Goal: Task Accomplishment & Management: Use online tool/utility

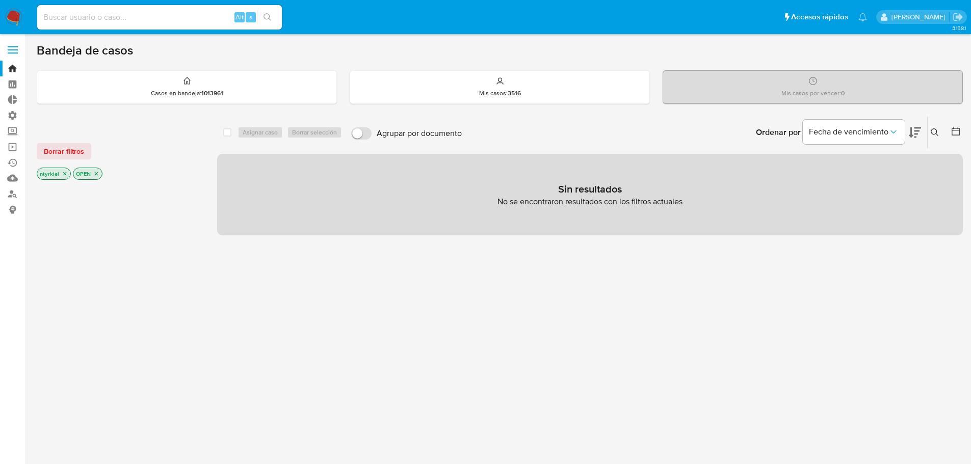
click at [7, 50] on label at bounding box center [12, 49] width 25 height 21
click at [0, 0] on input "checkbox" at bounding box center [0, 0] width 0 height 0
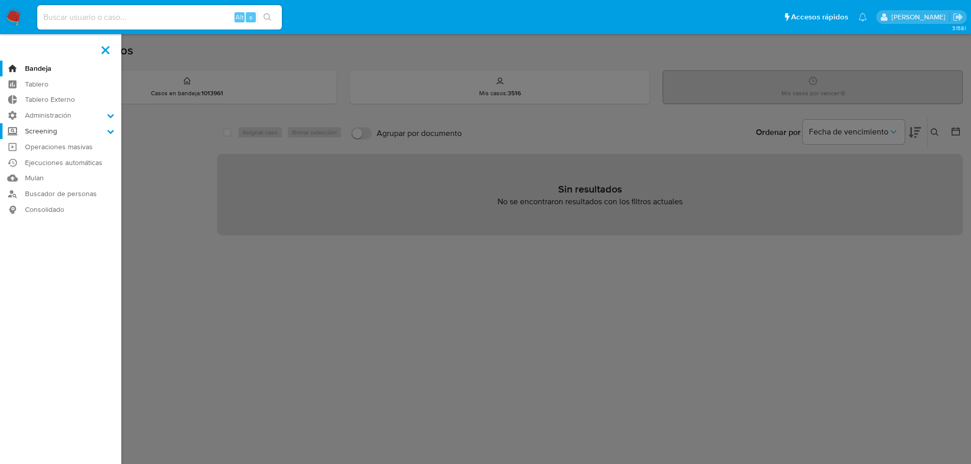
click at [58, 132] on label "Screening" at bounding box center [60, 131] width 121 height 16
click at [0, 0] on input "Screening" at bounding box center [0, 0] width 0 height 0
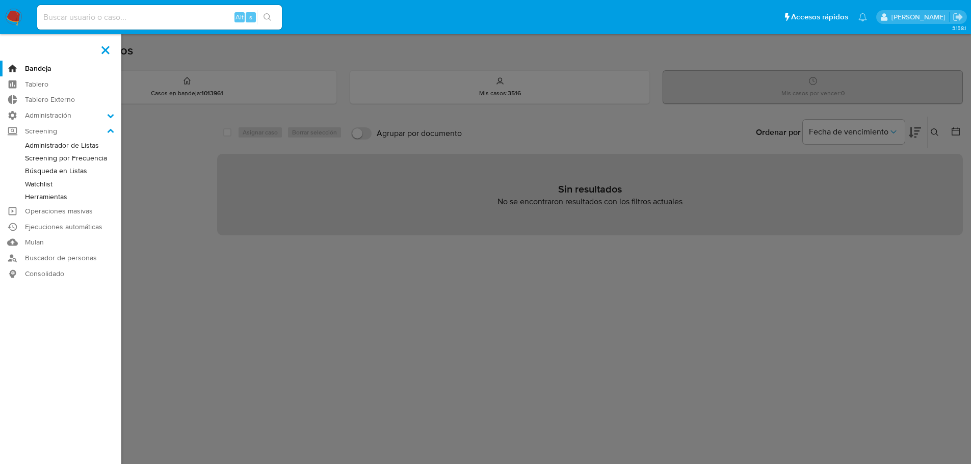
click at [55, 172] on link "Búsqueda en Listas" at bounding box center [60, 171] width 121 height 13
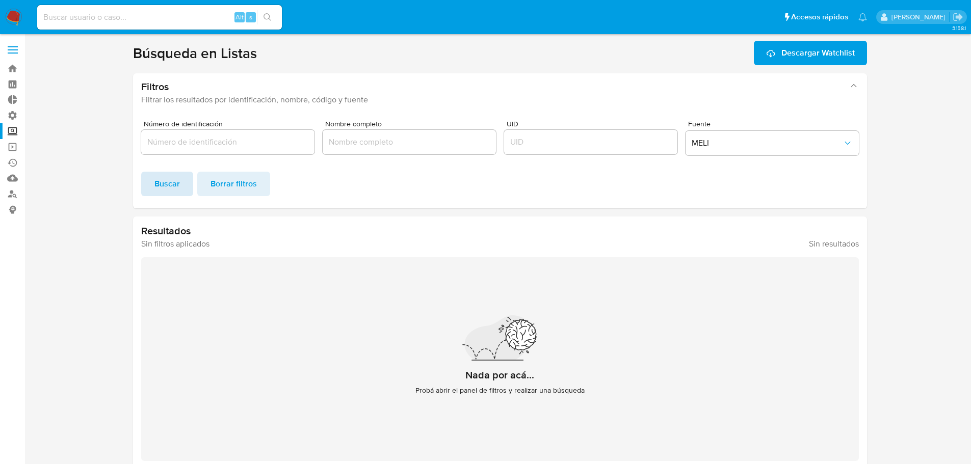
click at [164, 185] on span "Buscar" at bounding box center [166, 184] width 25 height 22
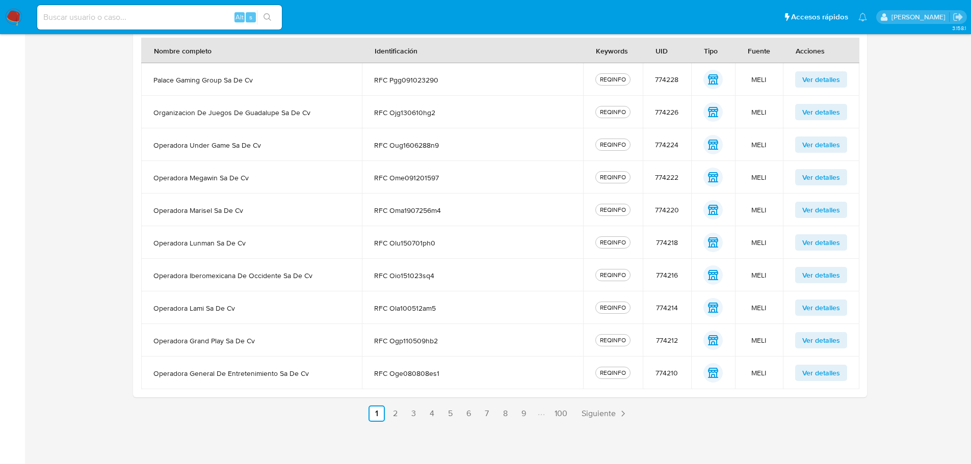
scroll to position [257, 0]
click at [593, 411] on span "Siguiente" at bounding box center [599, 413] width 34 height 8
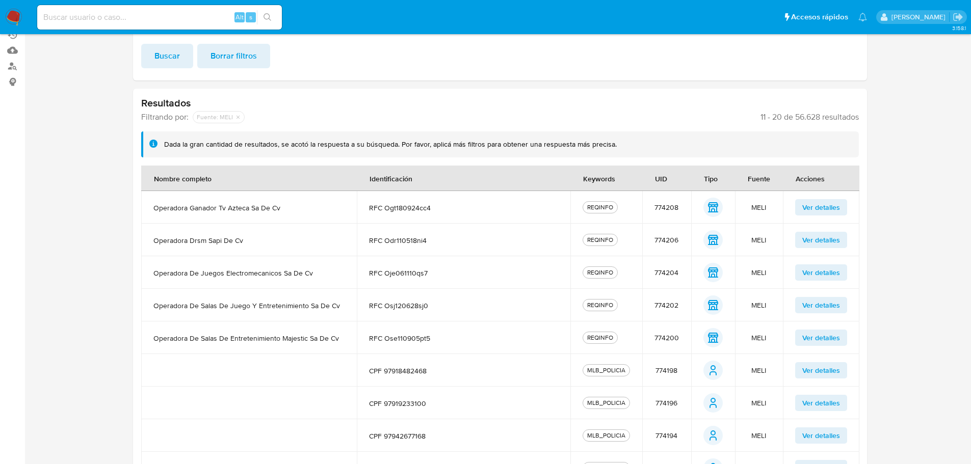
scroll to position [255, 0]
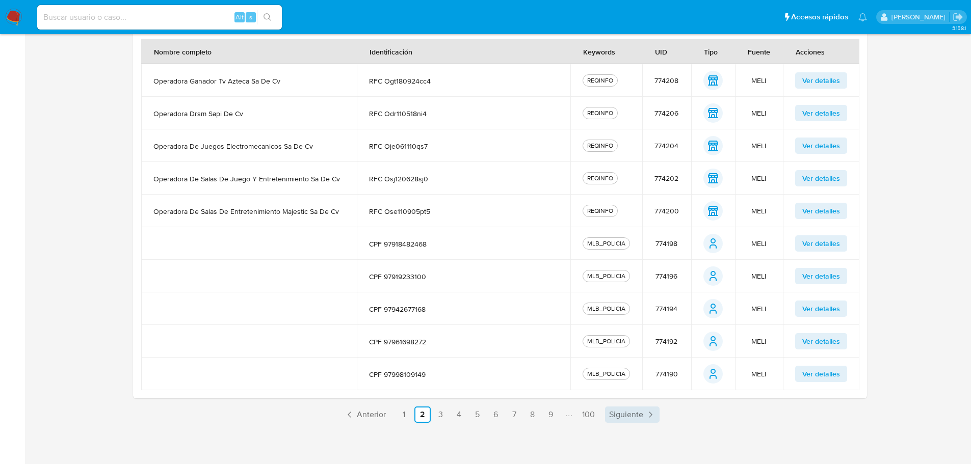
click at [625, 416] on span "Siguiente" at bounding box center [626, 415] width 34 height 8
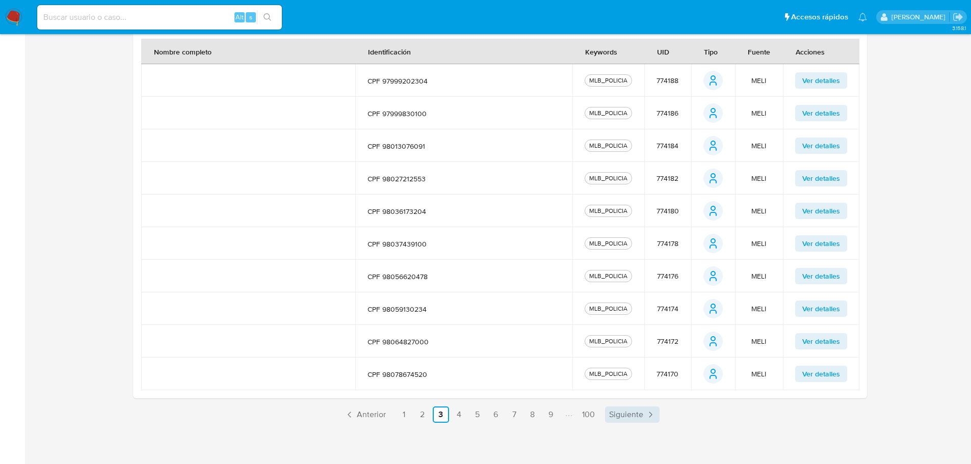
click at [637, 418] on span "Siguiente" at bounding box center [626, 415] width 34 height 8
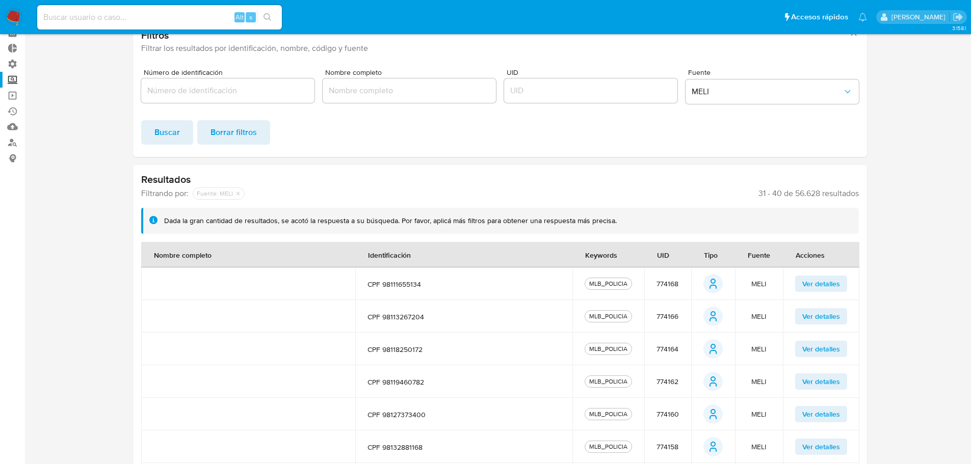
scroll to position [257, 0]
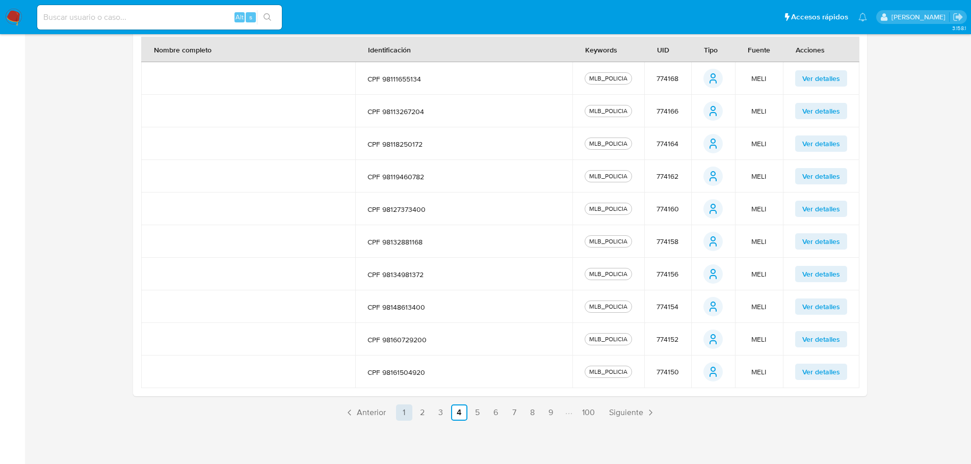
click at [405, 415] on link "1" at bounding box center [404, 413] width 16 height 16
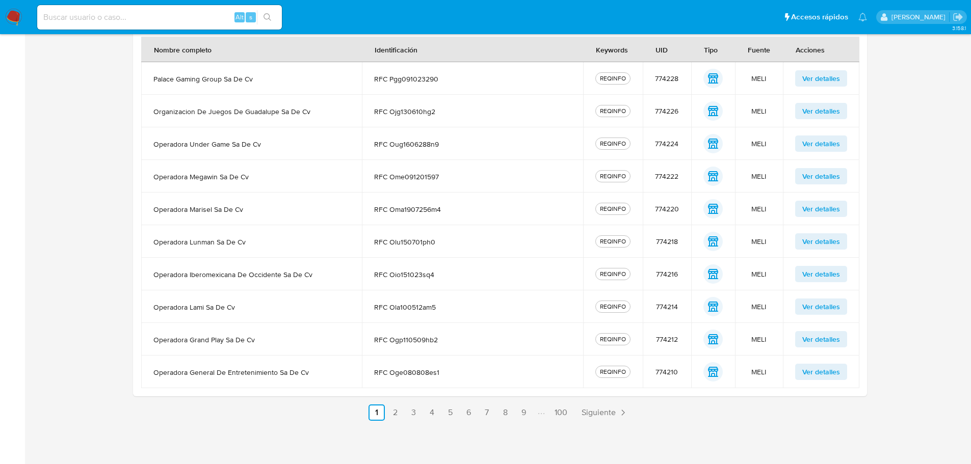
click at [601, 416] on span "Siguiente" at bounding box center [599, 413] width 34 height 8
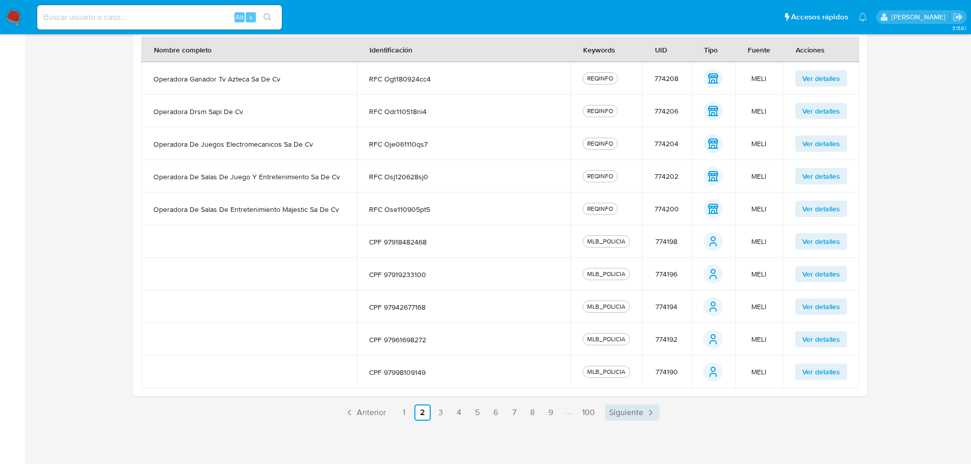
click at [626, 409] on span "Siguiente" at bounding box center [626, 413] width 34 height 8
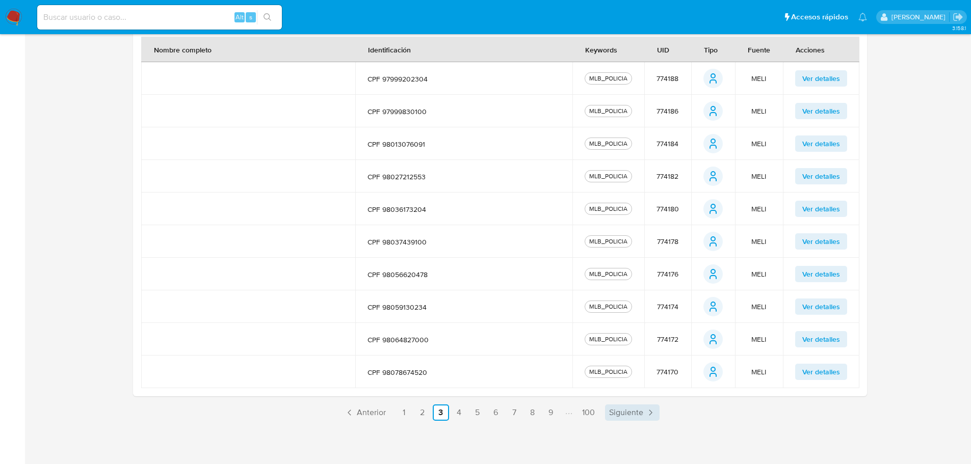
click at [638, 413] on span "Siguiente" at bounding box center [626, 413] width 34 height 8
click at [628, 416] on span "Siguiente" at bounding box center [626, 413] width 34 height 8
click at [622, 411] on span "Siguiente" at bounding box center [626, 413] width 34 height 8
click at [625, 411] on span "Siguiente" at bounding box center [626, 413] width 34 height 8
click at [624, 409] on span "Siguiente" at bounding box center [626, 413] width 34 height 8
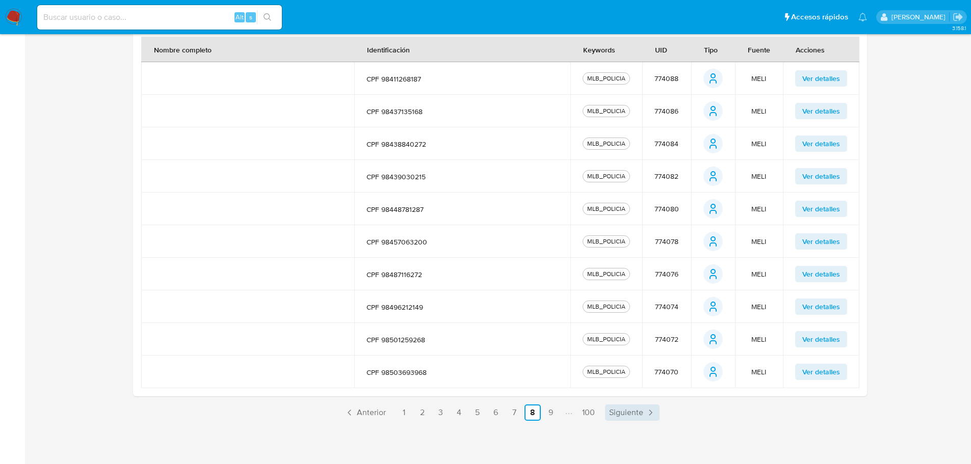
click at [620, 409] on span "Siguiente" at bounding box center [626, 413] width 34 height 8
click at [645, 411] on span "Siguiente" at bounding box center [662, 413] width 34 height 8
click at [672, 417] on span "Siguiente" at bounding box center [663, 413] width 34 height 8
click at [681, 415] on icon "Paginación" at bounding box center [686, 413] width 10 height 10
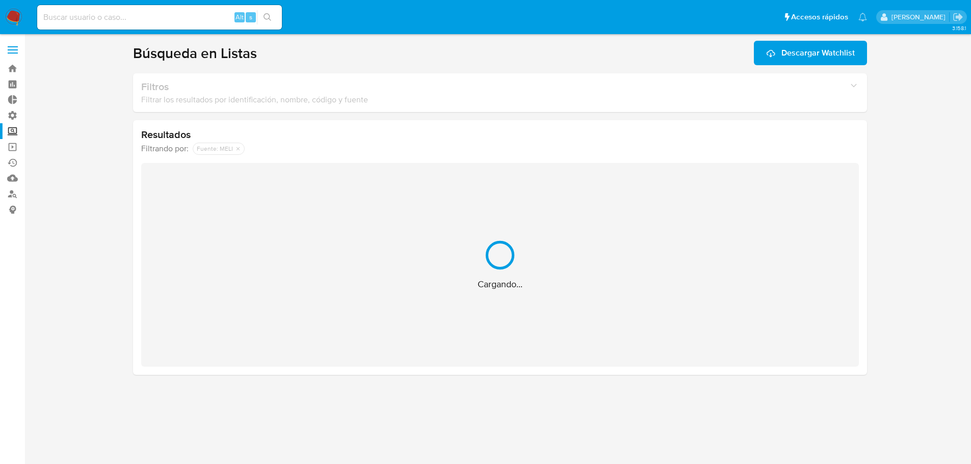
scroll to position [0, 0]
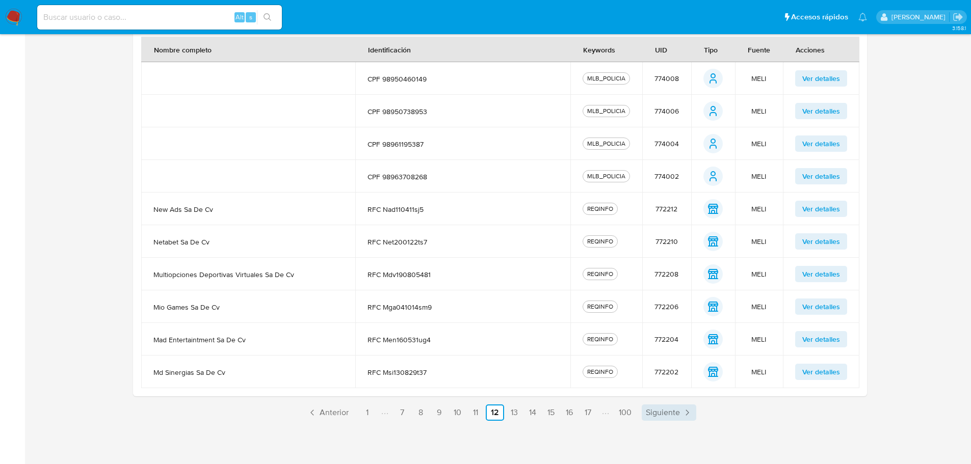
click at [664, 416] on span "Siguiente" at bounding box center [663, 413] width 34 height 8
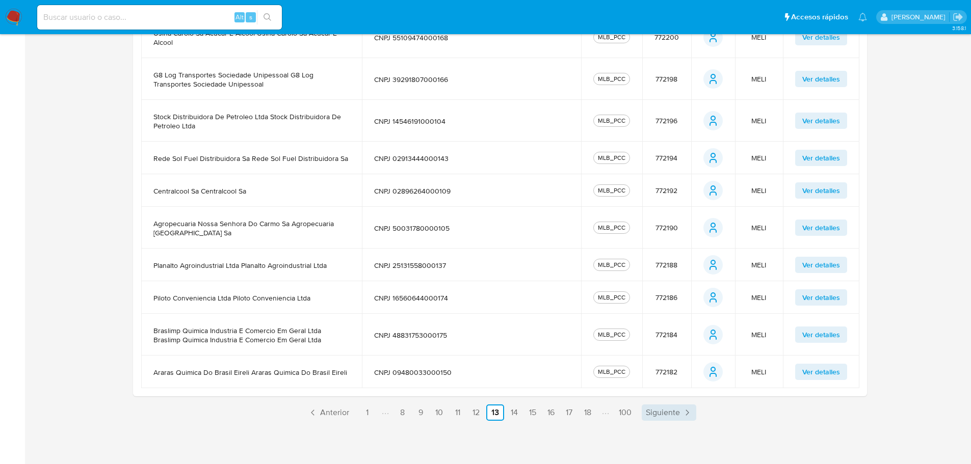
click at [669, 415] on span "Siguiente" at bounding box center [663, 413] width 34 height 8
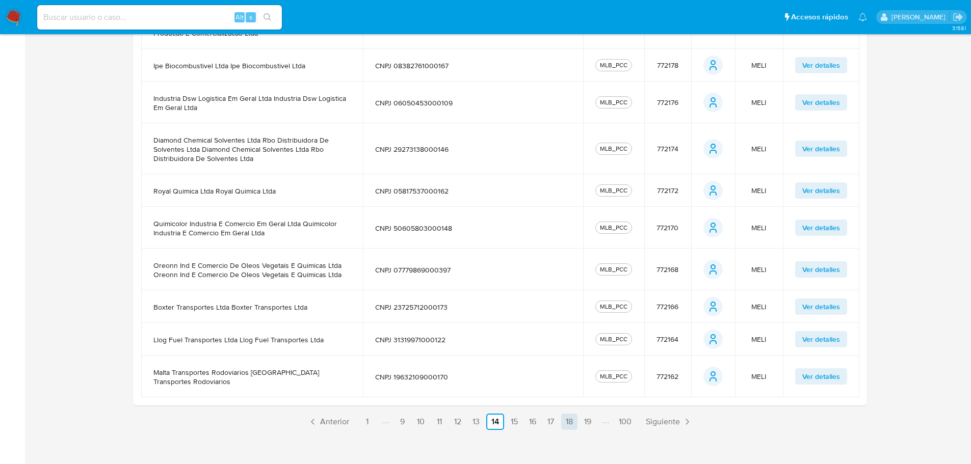
click at [567, 414] on link "18" at bounding box center [569, 422] width 16 height 16
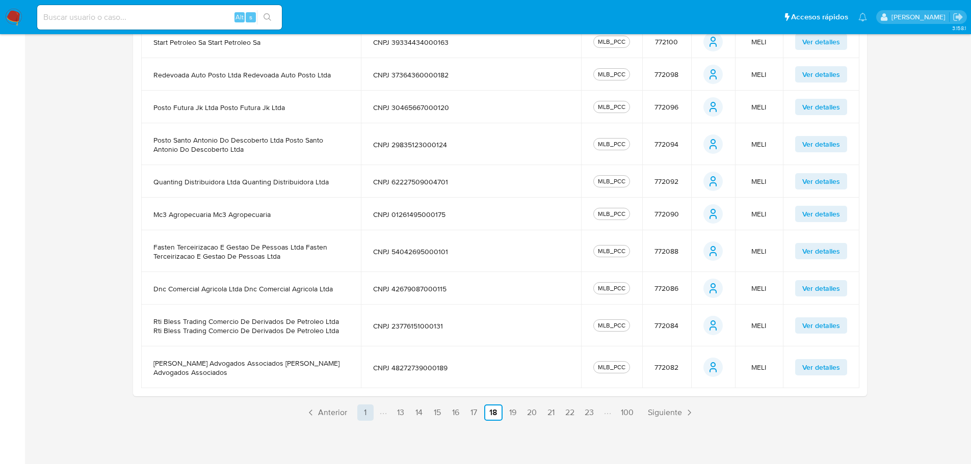
click at [364, 413] on link "1" at bounding box center [365, 413] width 16 height 16
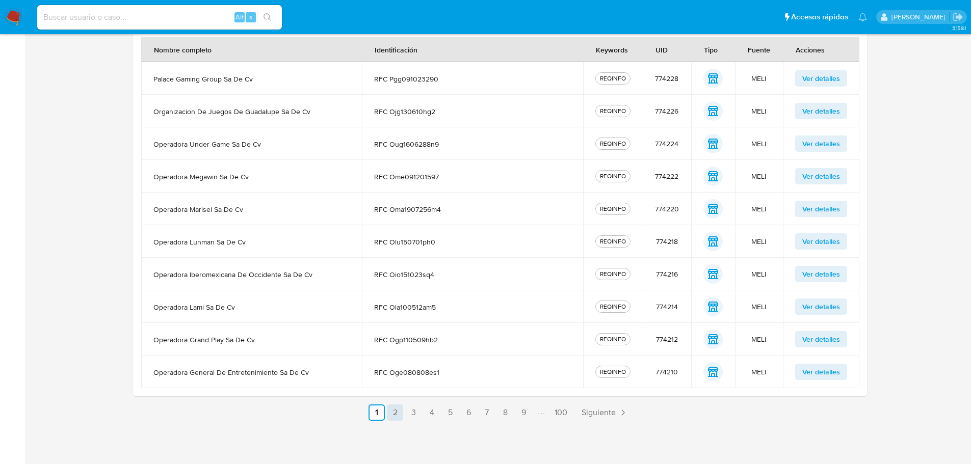
click at [394, 415] on link "2" at bounding box center [395, 413] width 16 height 16
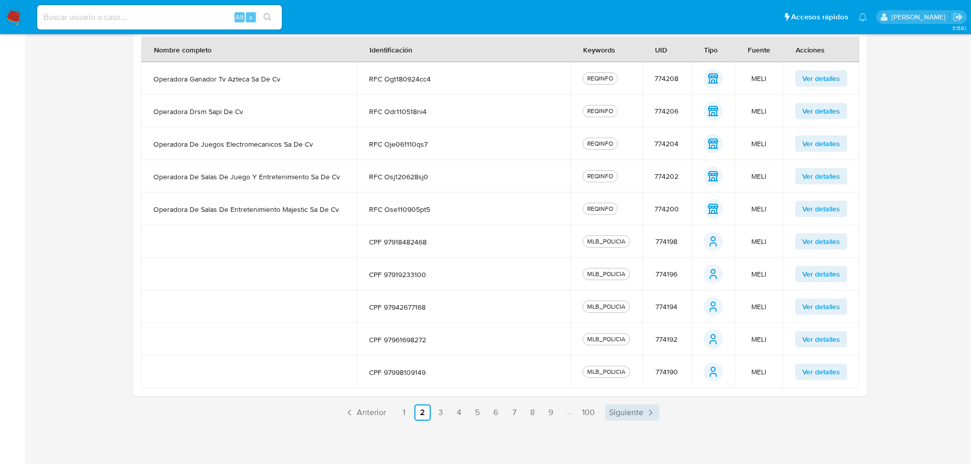
click at [636, 415] on span "Siguiente" at bounding box center [626, 413] width 34 height 8
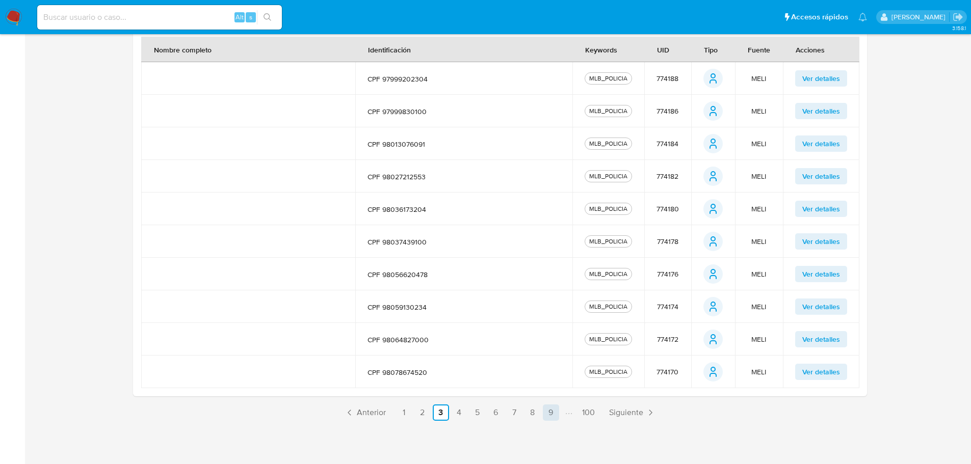
click at [550, 413] on link "9" at bounding box center [551, 413] width 16 height 16
click at [662, 413] on span "Siguiente" at bounding box center [662, 413] width 34 height 8
click at [677, 416] on span "Siguiente" at bounding box center [663, 413] width 34 height 8
click at [675, 415] on span "Siguiente" at bounding box center [662, 413] width 34 height 8
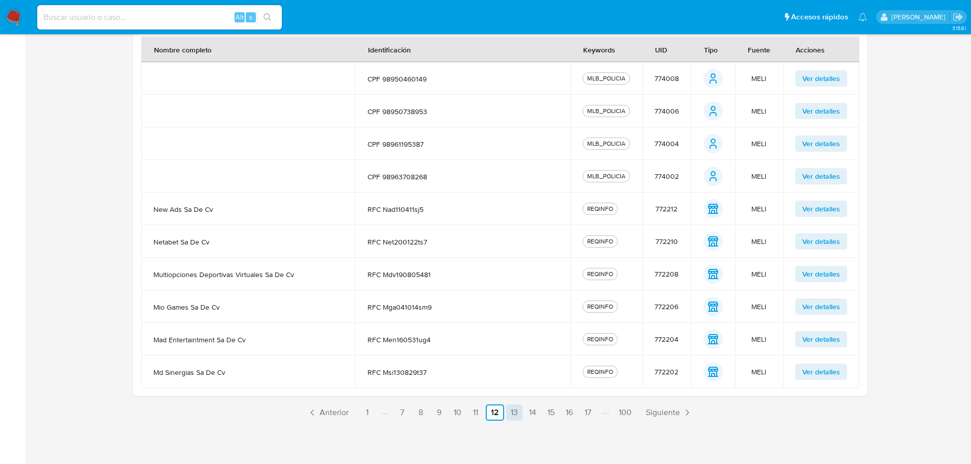
click at [511, 408] on link "13" at bounding box center [514, 413] width 16 height 16
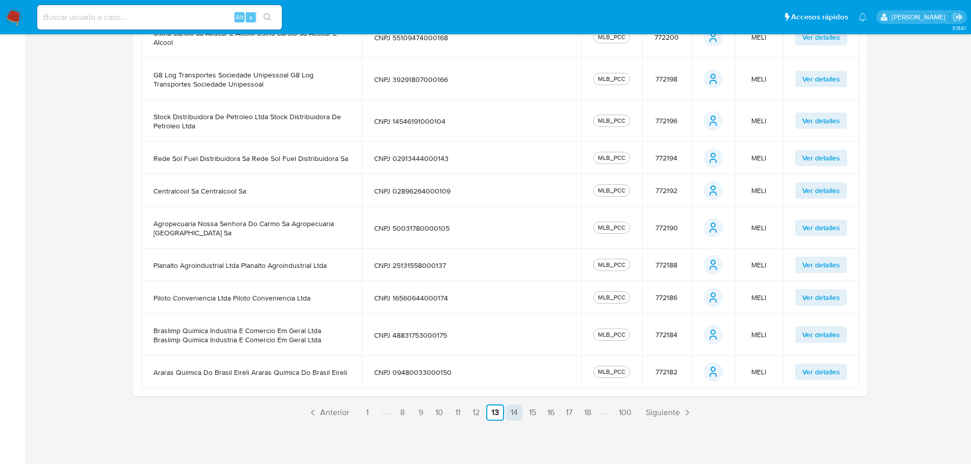
click at [516, 411] on link "14" at bounding box center [514, 413] width 16 height 16
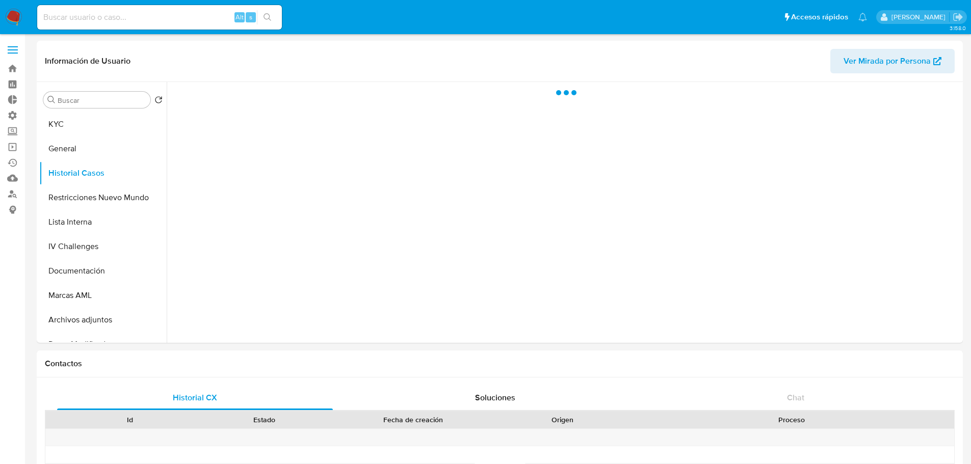
select select "10"
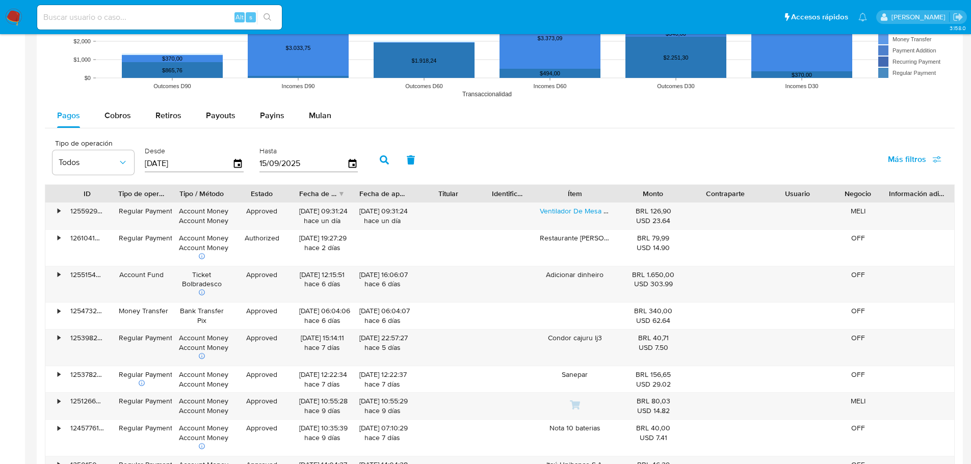
scroll to position [816, 0]
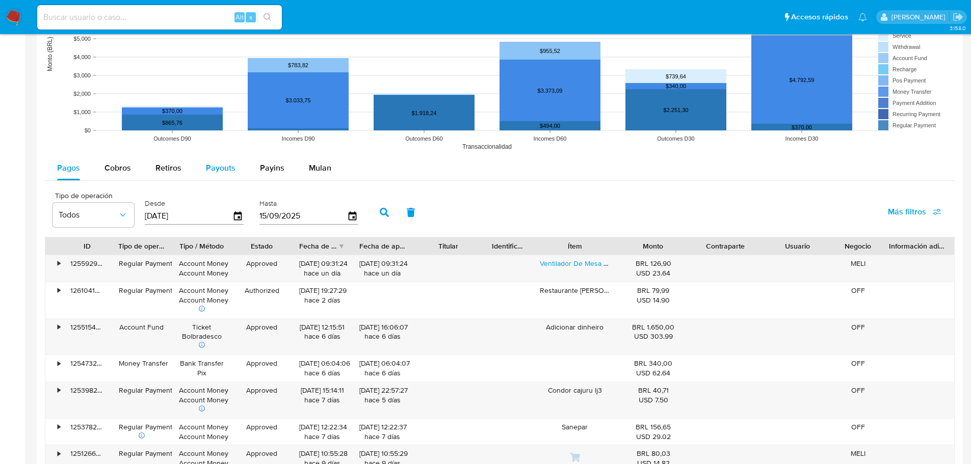
click at [230, 167] on span "Payouts" at bounding box center [221, 168] width 30 height 12
select select "10"
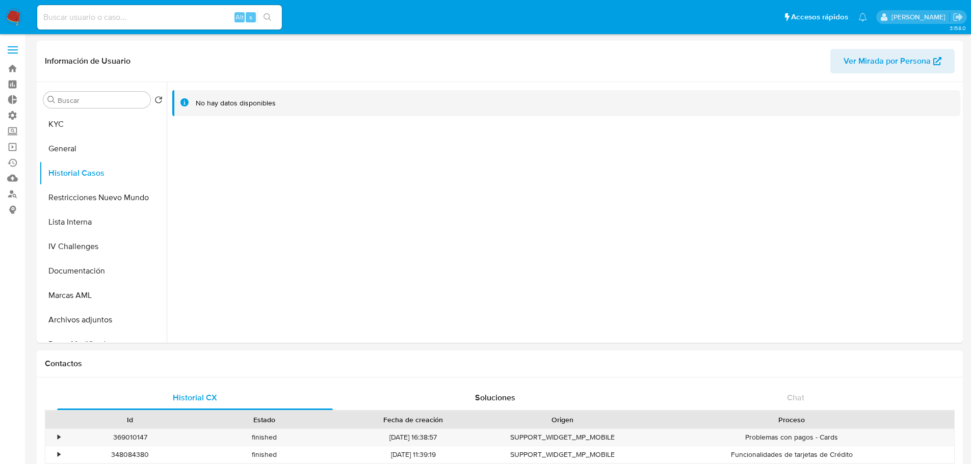
select select "10"
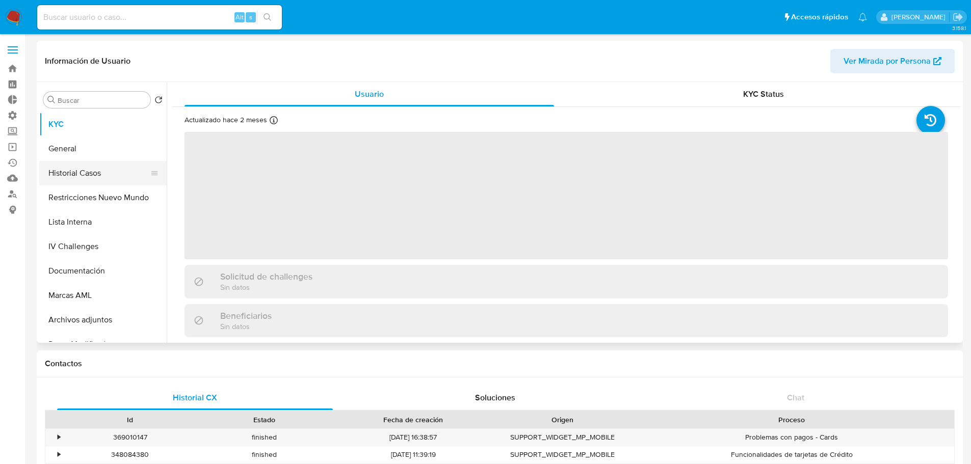
click at [73, 172] on button "Historial Casos" at bounding box center [98, 173] width 119 height 24
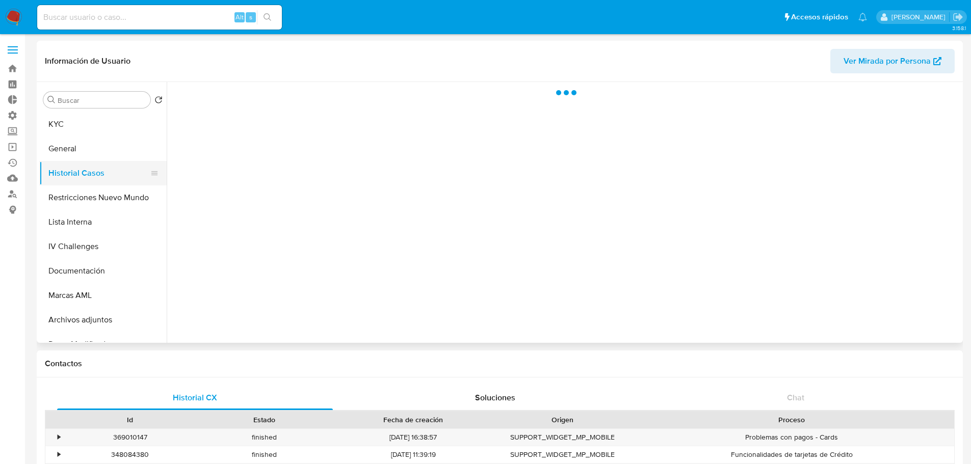
select select "10"
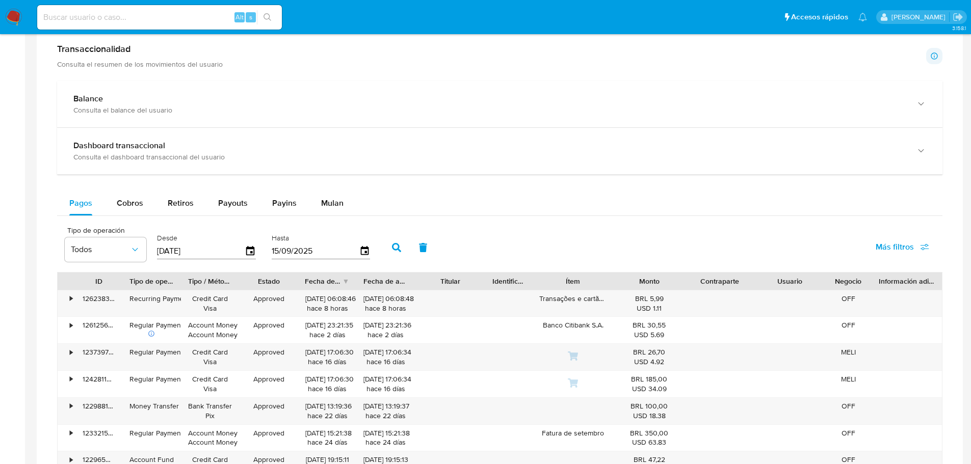
scroll to position [612, 0]
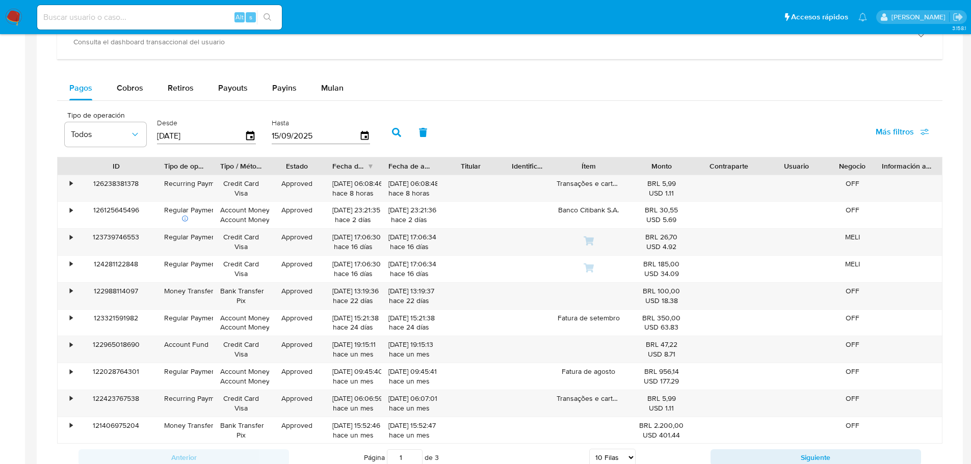
drag, startPoint x: 123, startPoint y: 163, endPoint x: 158, endPoint y: 160, distance: 34.8
click at [158, 160] on div at bounding box center [157, 166] width 18 height 17
click at [218, 88] on span "Payouts" at bounding box center [233, 88] width 30 height 12
select select "10"
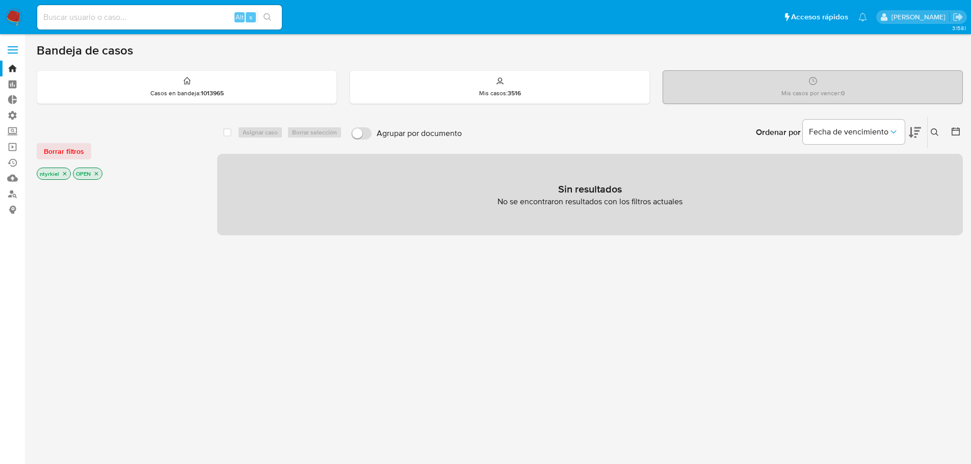
click at [119, 14] on input at bounding box center [159, 17] width 245 height 13
paste input "33245522"
type input "33245522"
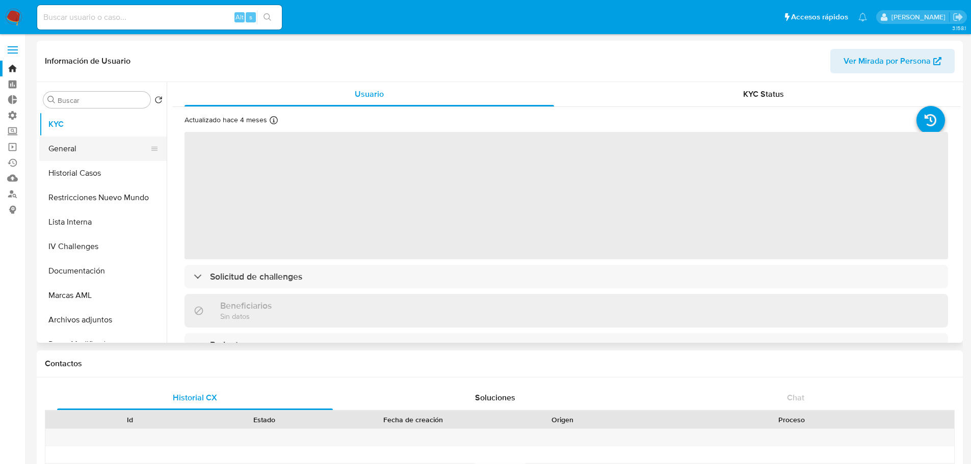
select select "10"
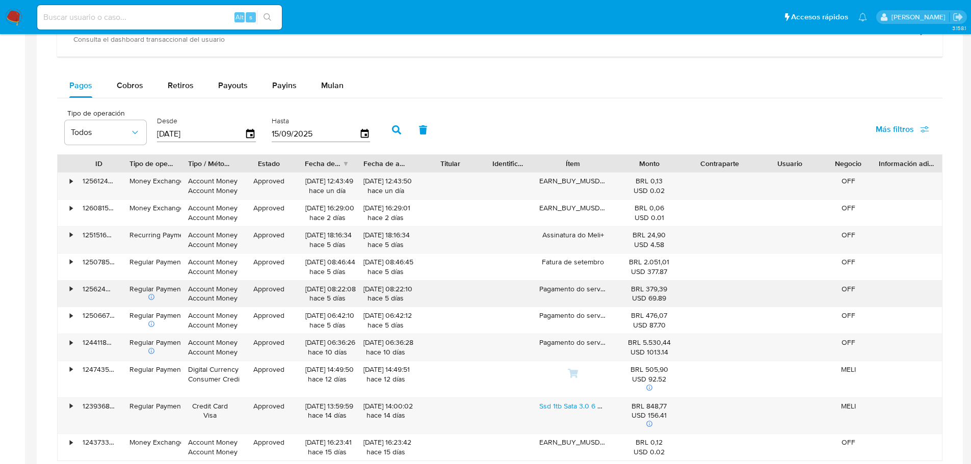
scroll to position [510, 0]
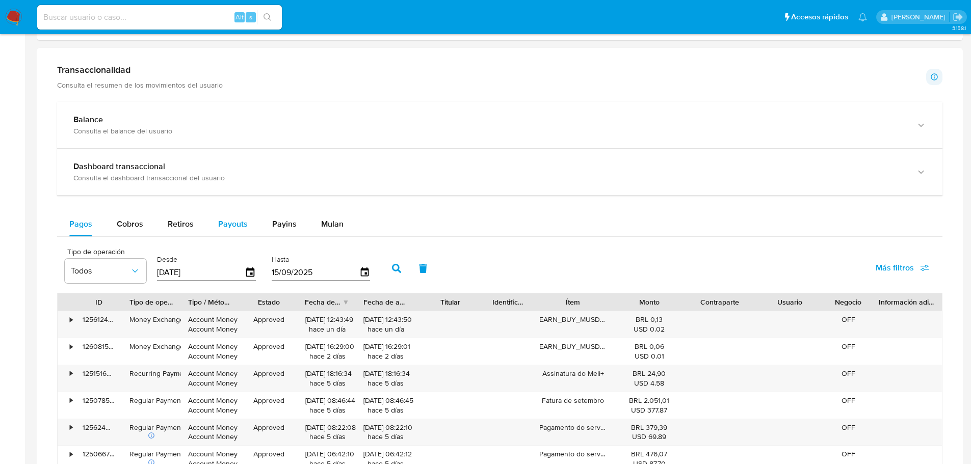
click at [230, 230] on span "Payouts" at bounding box center [233, 224] width 30 height 12
select select "10"
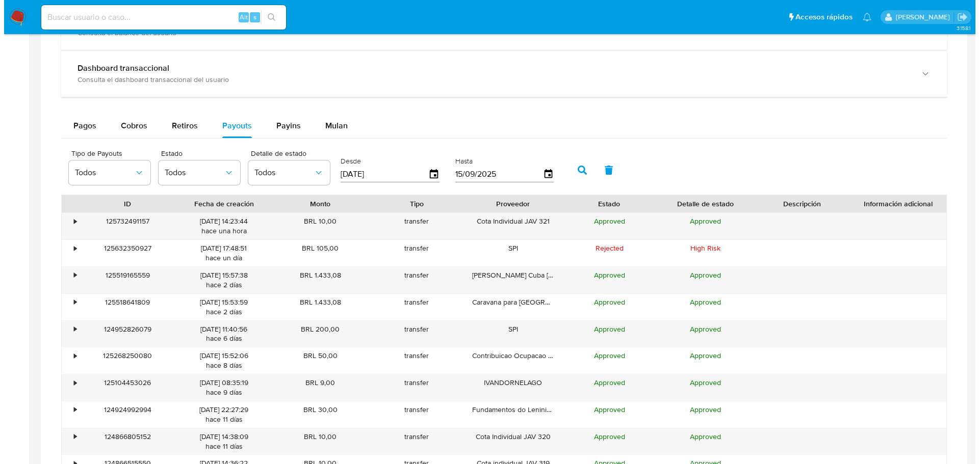
scroll to position [612, 0]
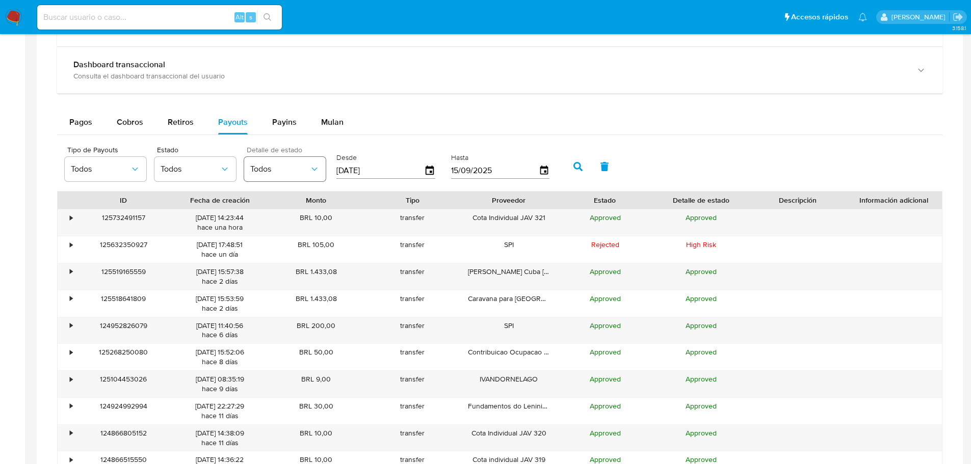
click at [293, 170] on span "Todos" at bounding box center [279, 169] width 59 height 10
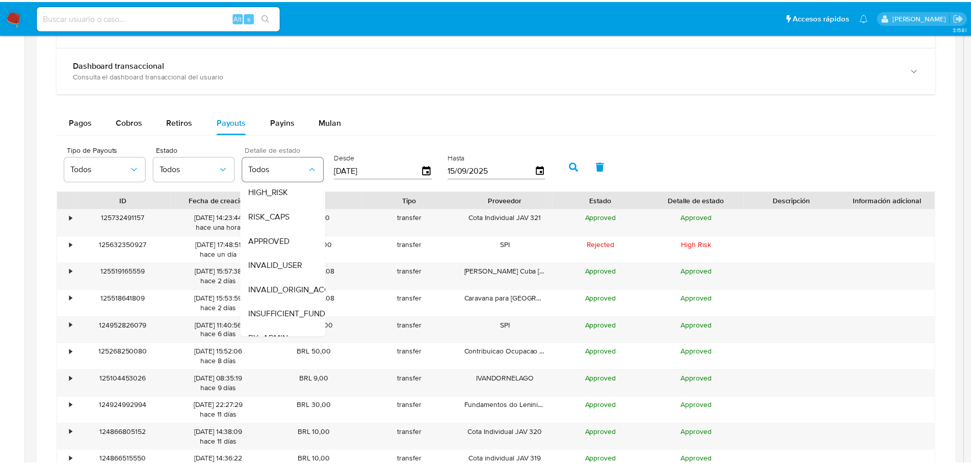
scroll to position [0, 0]
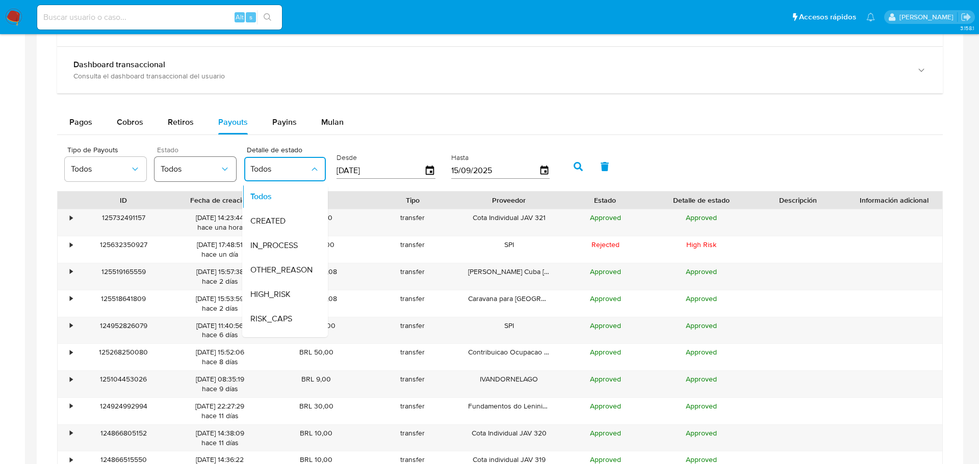
click at [209, 170] on span "Todos" at bounding box center [190, 169] width 59 height 10
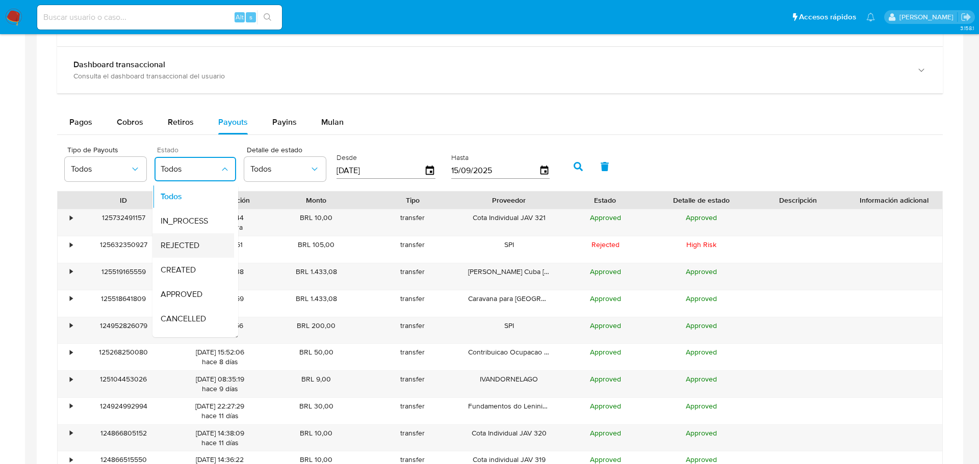
click at [189, 252] on div "REJECTED" at bounding box center [190, 246] width 59 height 24
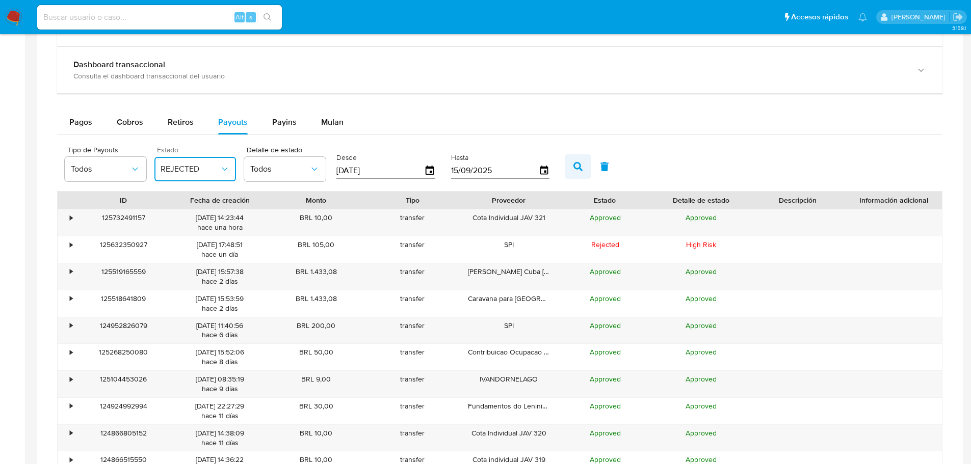
click at [582, 170] on icon "button" at bounding box center [578, 166] width 9 height 9
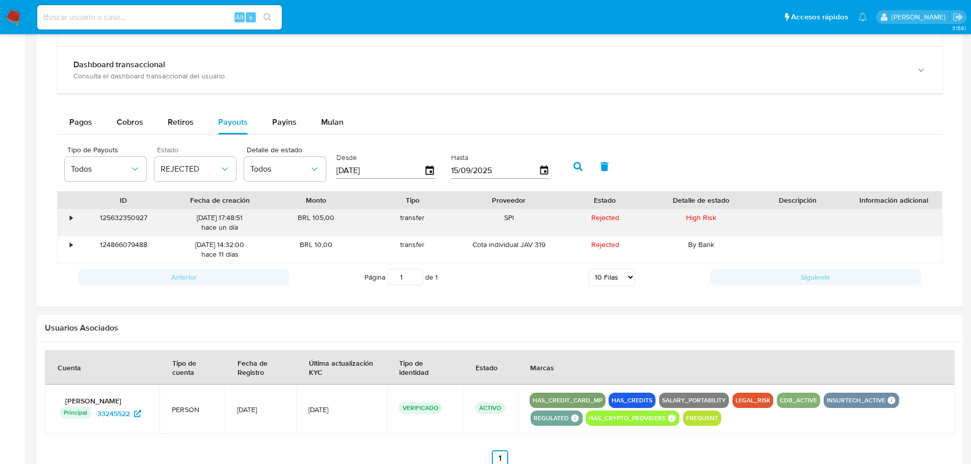
click at [125, 219] on div "125632350927" at bounding box center [123, 223] width 96 height 27
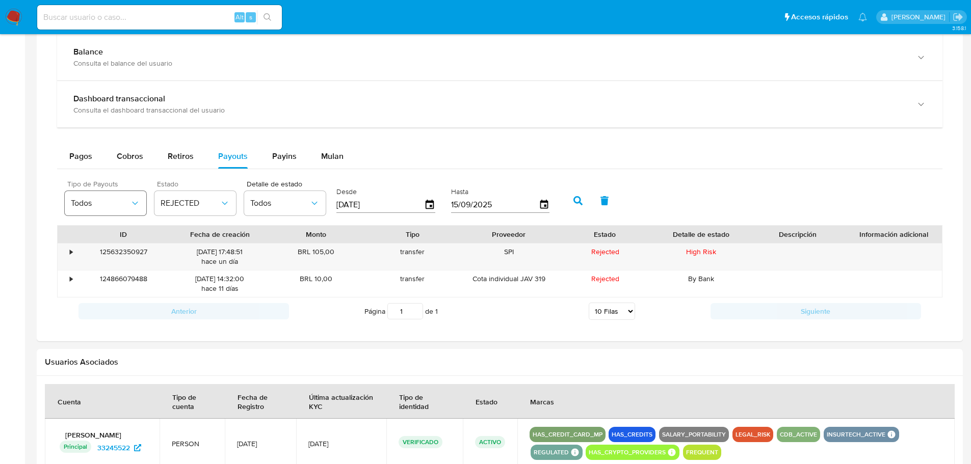
scroll to position [510, 0]
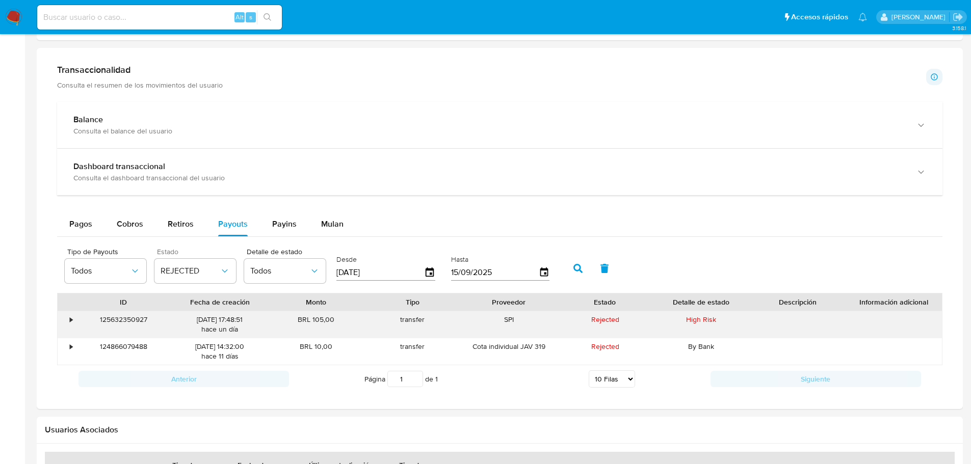
click at [118, 324] on div "125632350927" at bounding box center [123, 325] width 96 height 27
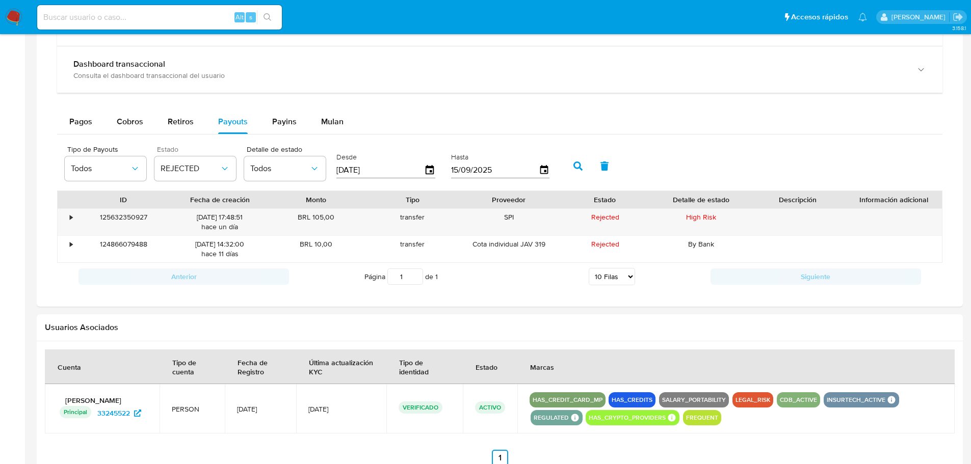
scroll to position [674, 0]
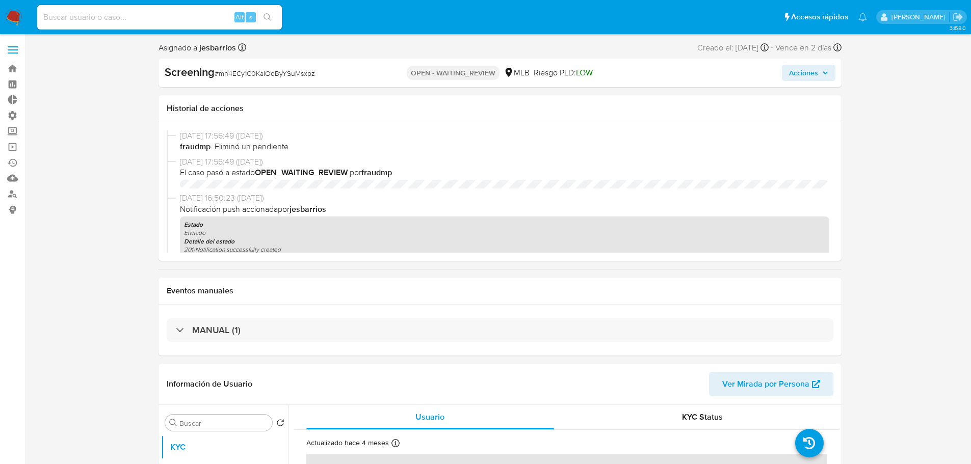
select select "10"
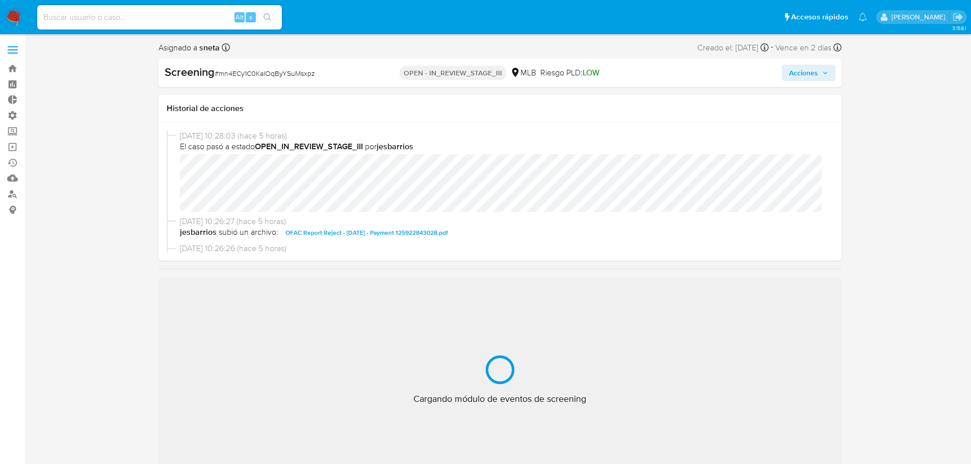
select select "10"
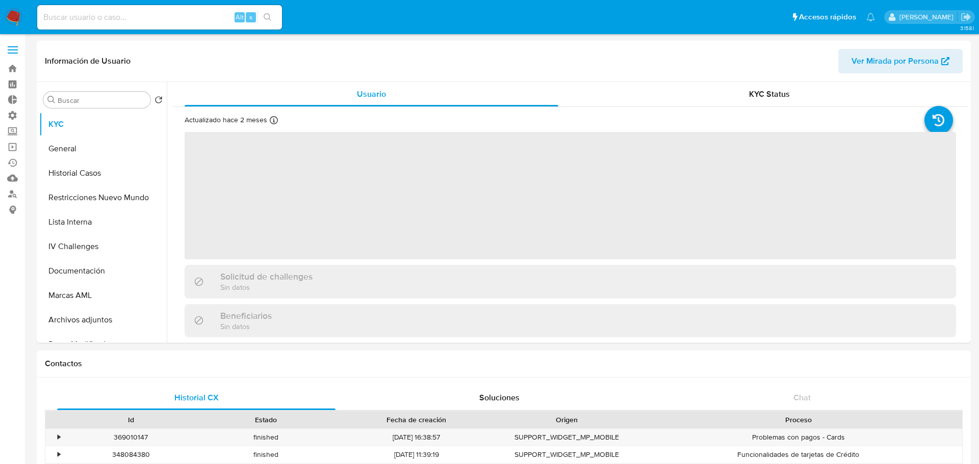
select select "10"
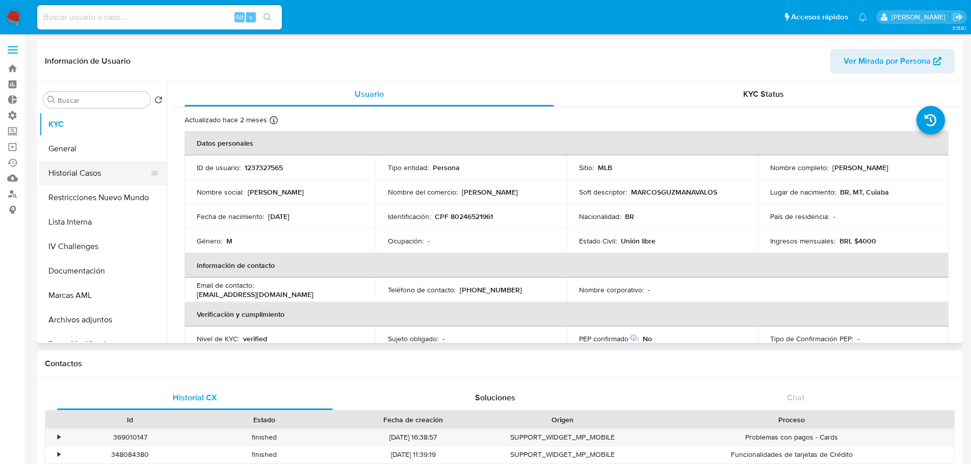
click at [76, 171] on button "Historial Casos" at bounding box center [98, 173] width 119 height 24
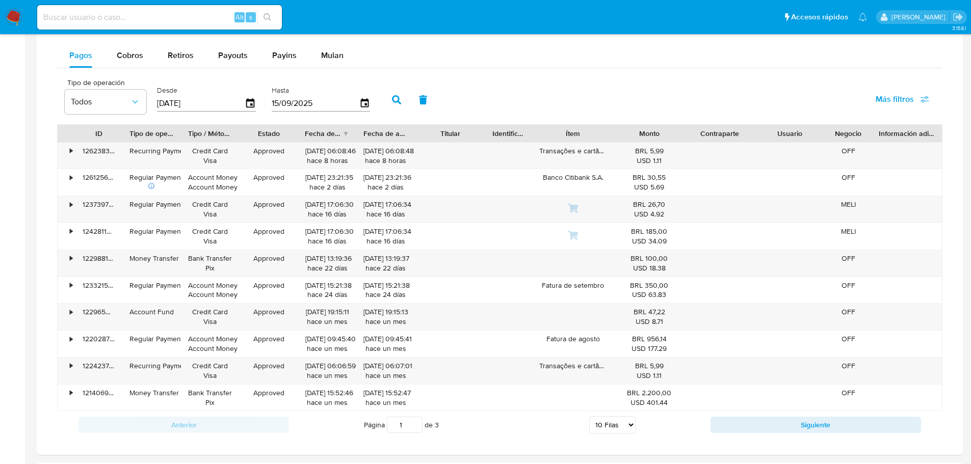
scroll to position [612, 0]
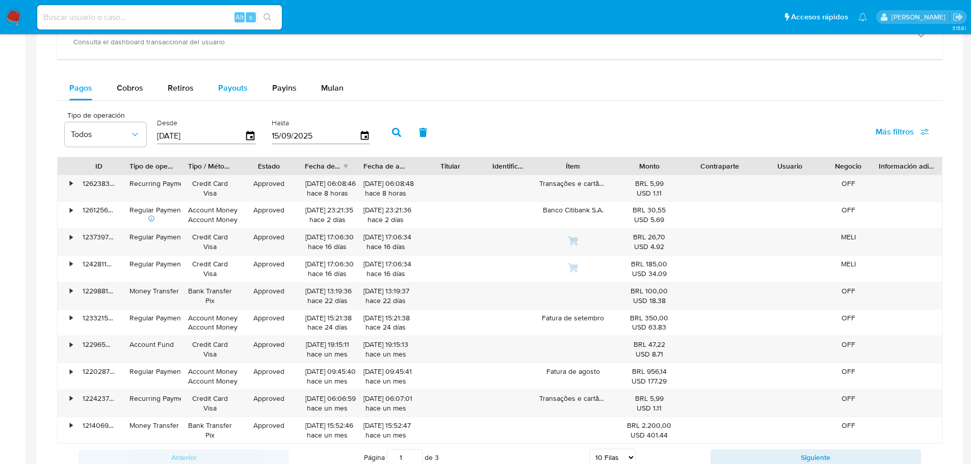
click at [242, 93] on span "Payouts" at bounding box center [233, 88] width 30 height 12
select select "10"
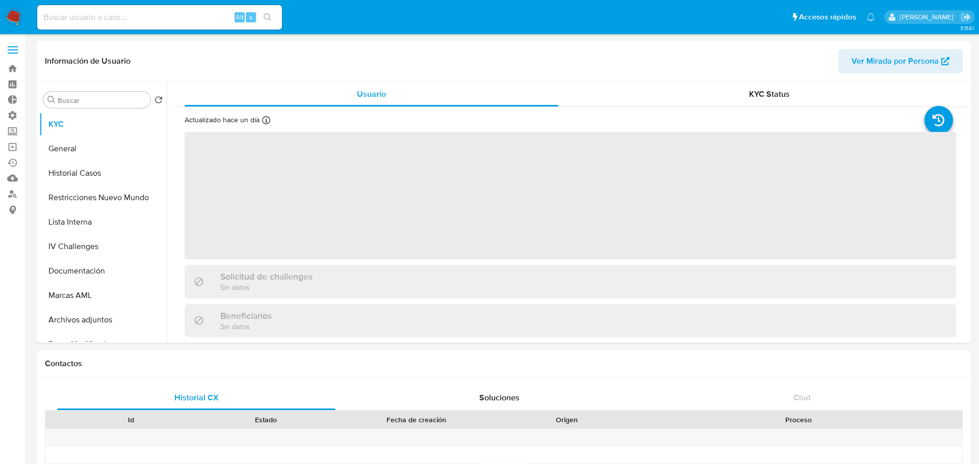
select select "10"
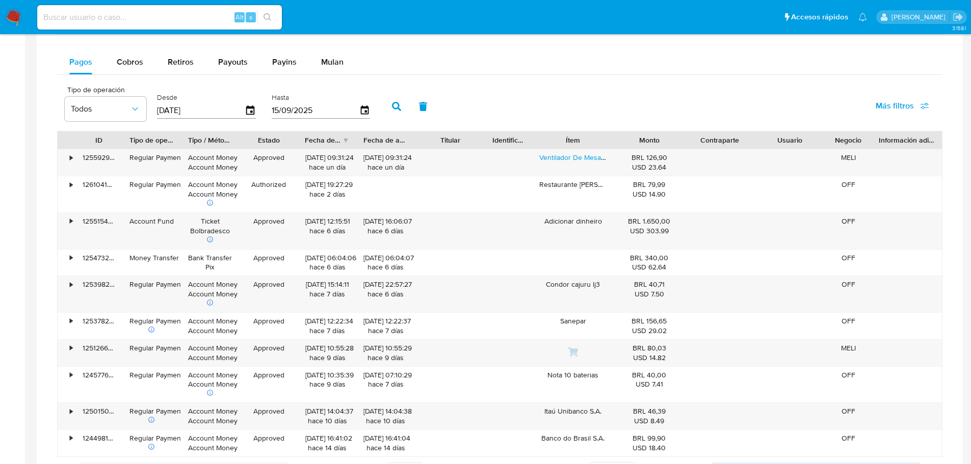
scroll to position [561, 0]
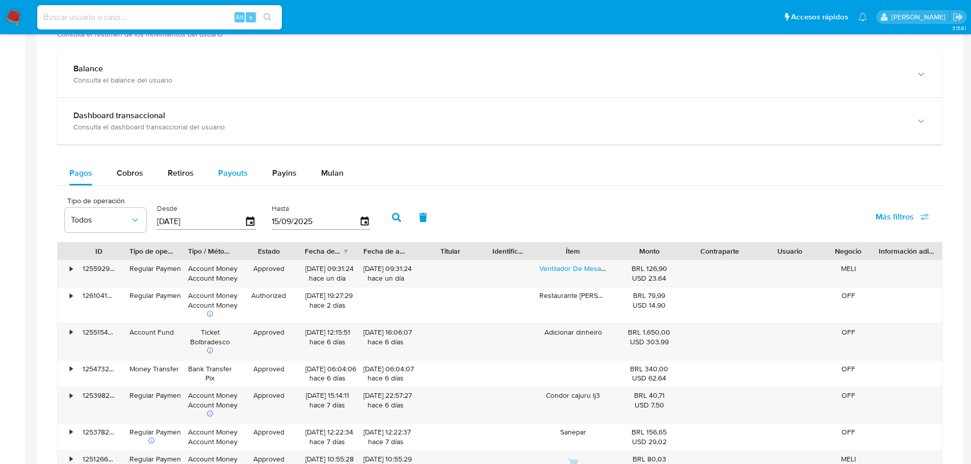
click at [217, 176] on button "Payouts" at bounding box center [233, 173] width 54 height 24
select select "10"
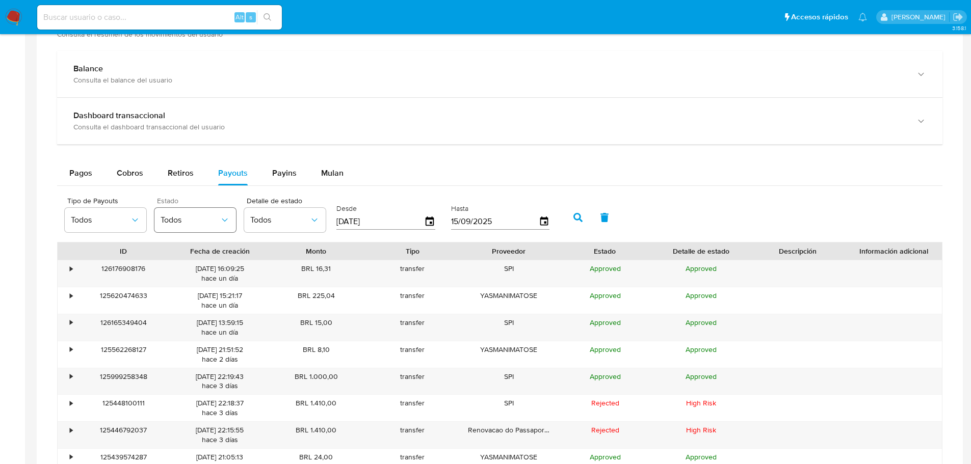
click at [206, 223] on span "Todos" at bounding box center [190, 220] width 59 height 10
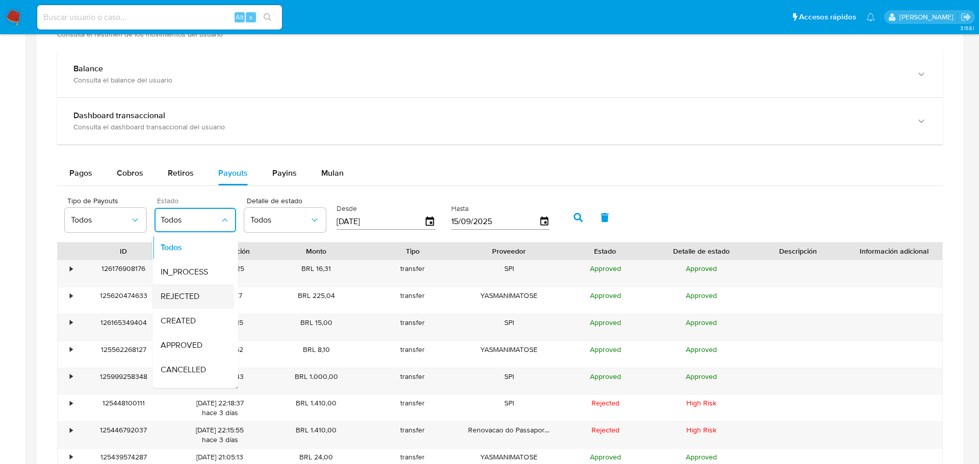
click at [180, 305] on div "REJECTED" at bounding box center [190, 296] width 59 height 24
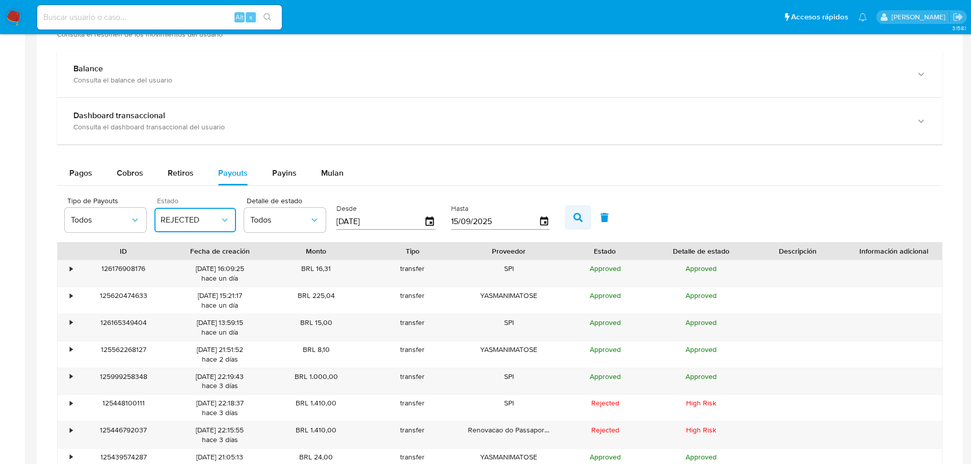
click at [580, 214] on icon "button" at bounding box center [578, 217] width 9 height 9
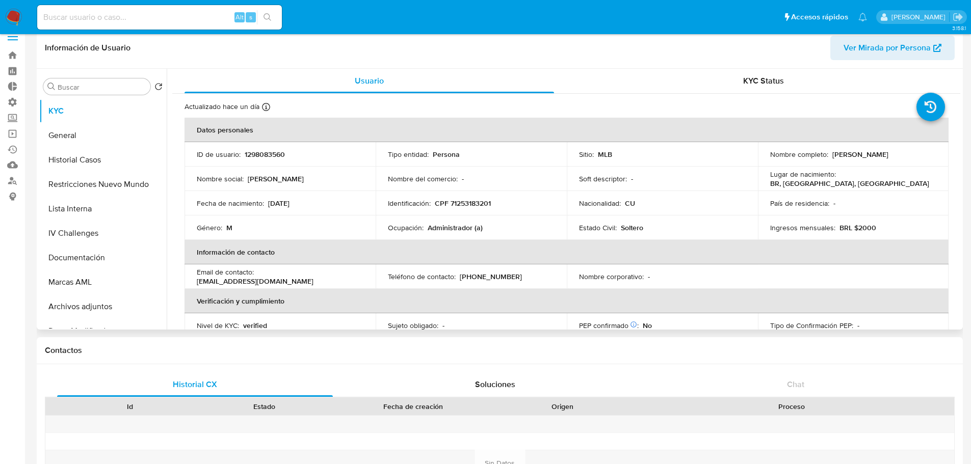
scroll to position [0, 0]
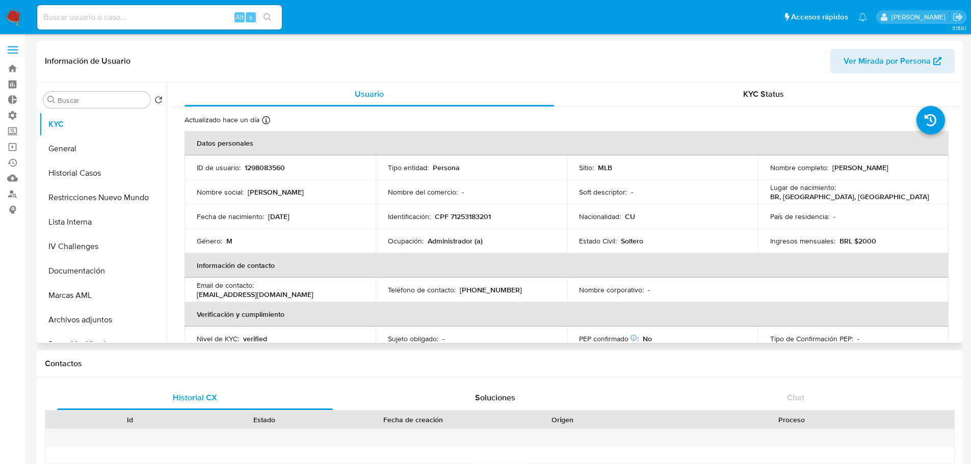
click at [271, 168] on p "1298083560" at bounding box center [265, 167] width 40 height 9
copy p "1298083560"
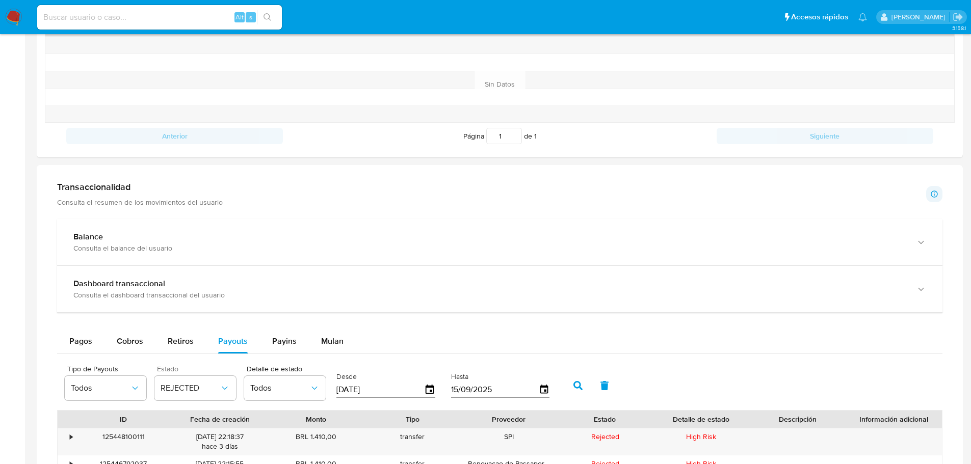
scroll to position [546, 0]
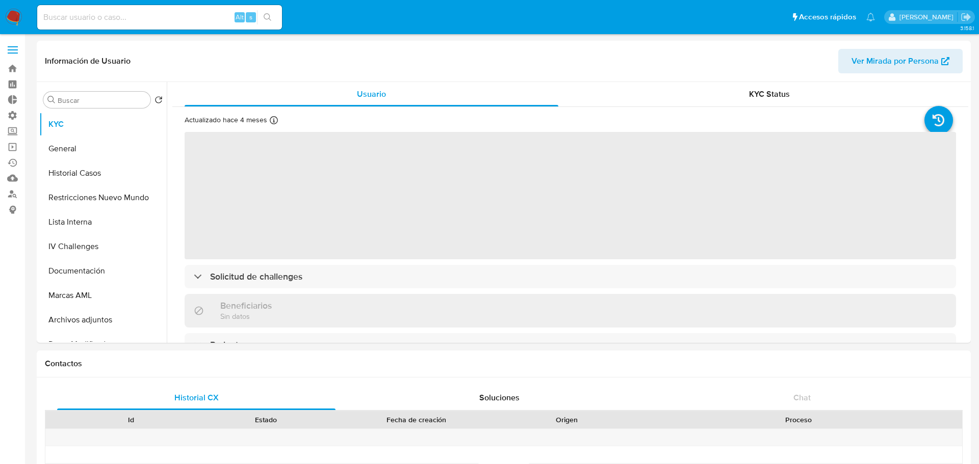
select select "10"
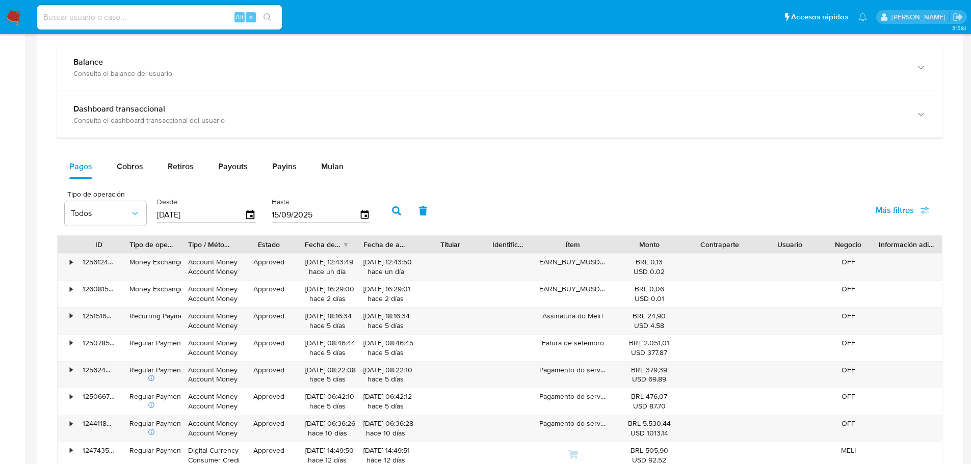
scroll to position [561, 0]
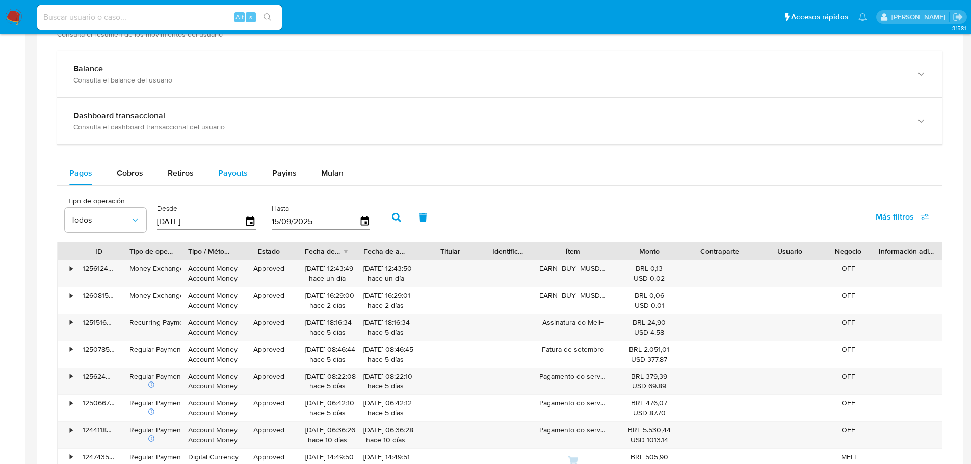
click at [218, 172] on span "Payouts" at bounding box center [233, 173] width 30 height 12
select select "10"
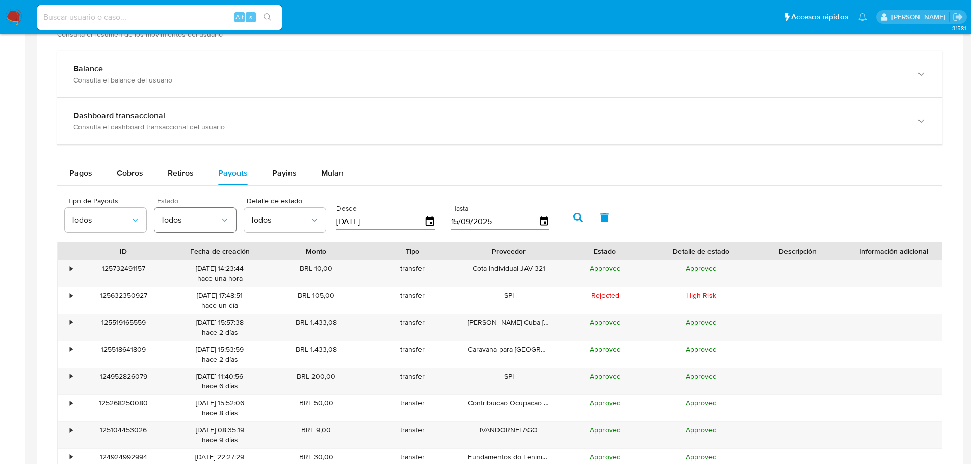
click at [206, 215] on span "Todos" at bounding box center [190, 220] width 59 height 10
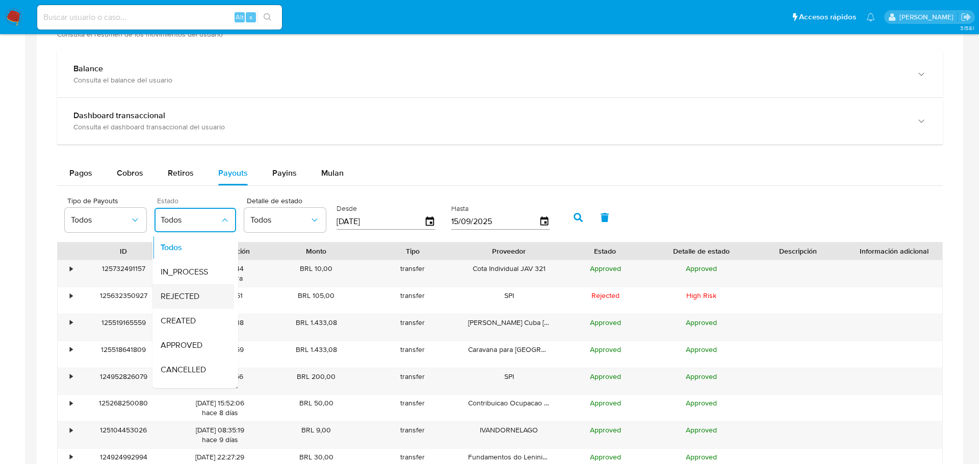
click at [189, 294] on span "REJECTED" at bounding box center [180, 297] width 39 height 10
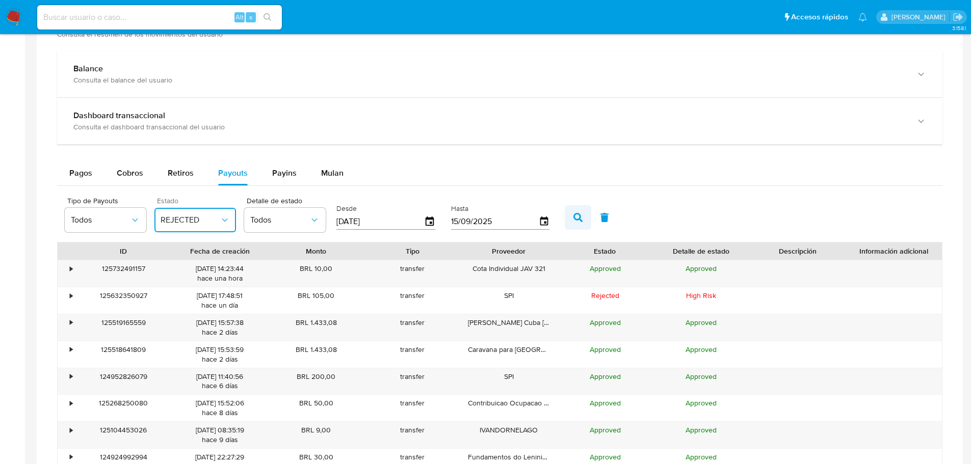
click at [580, 217] on icon "button" at bounding box center [578, 217] width 9 height 9
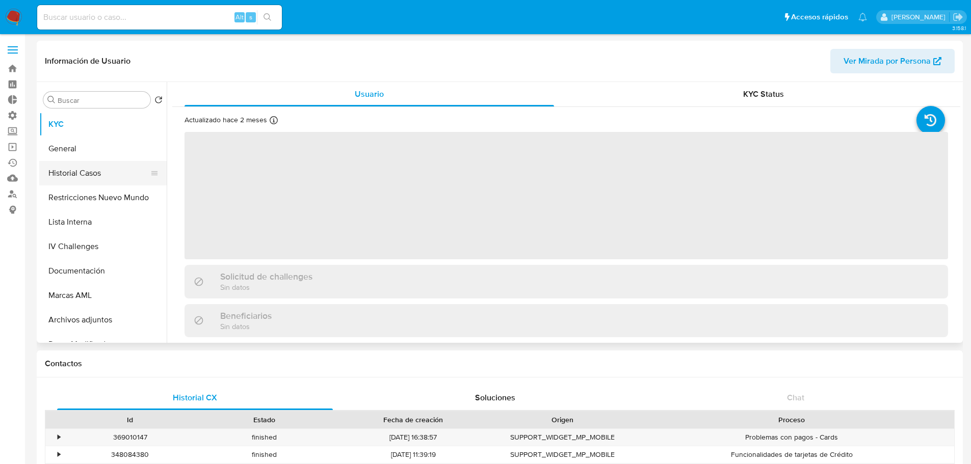
click at [81, 178] on button "Historial Casos" at bounding box center [98, 173] width 119 height 24
select select "10"
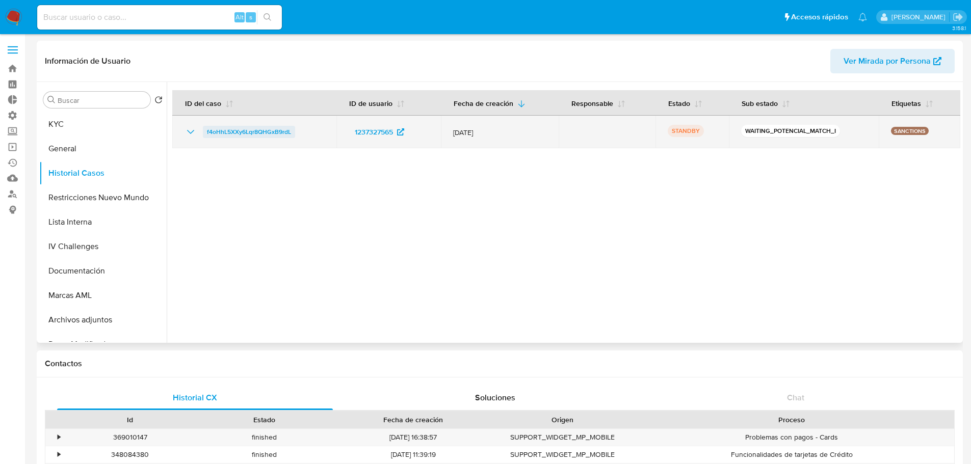
click at [261, 132] on span "f4oHhL5XXy6Lqr8QHGxB9rdL" at bounding box center [249, 132] width 84 height 12
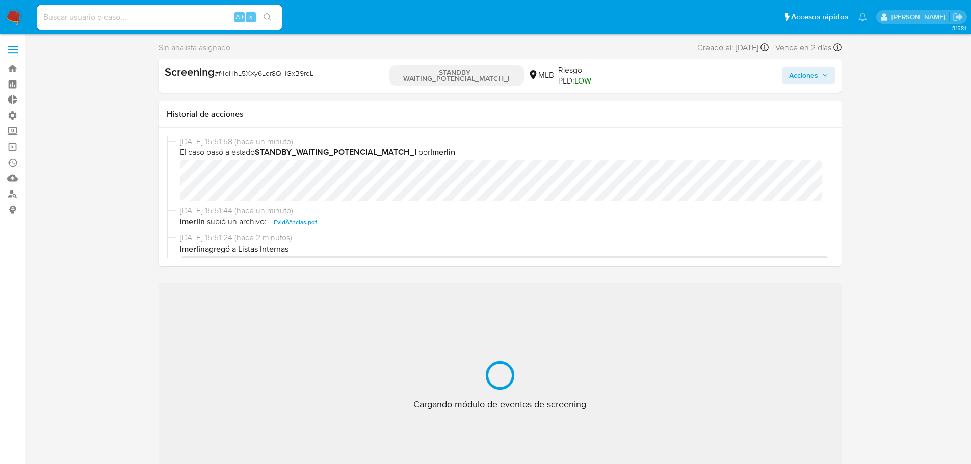
select select "10"
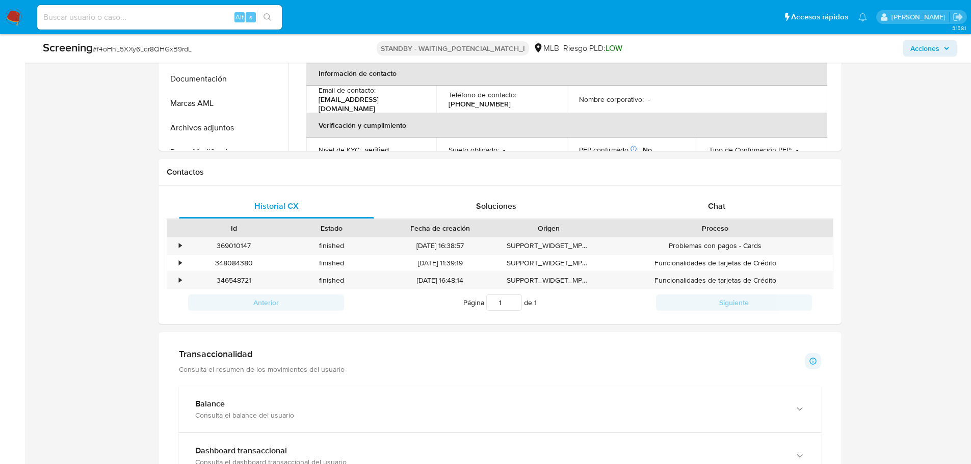
scroll to position [765, 0]
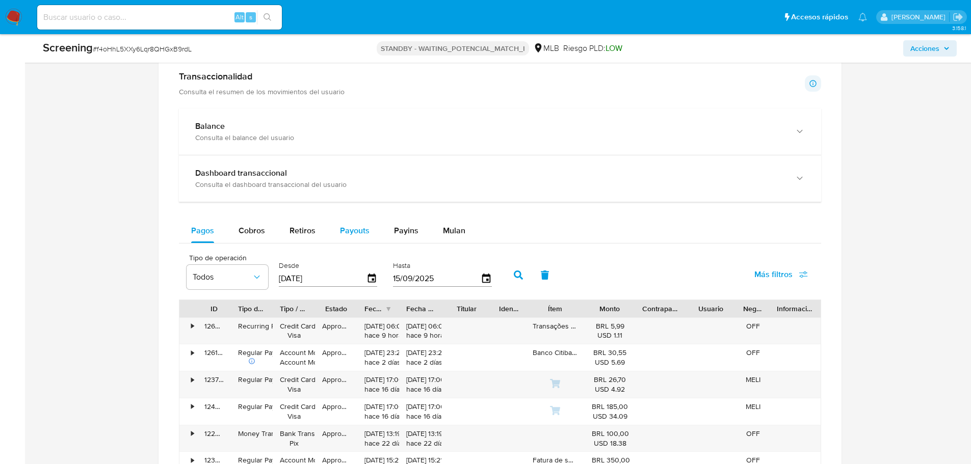
click at [356, 230] on span "Payouts" at bounding box center [355, 231] width 30 height 12
select select "10"
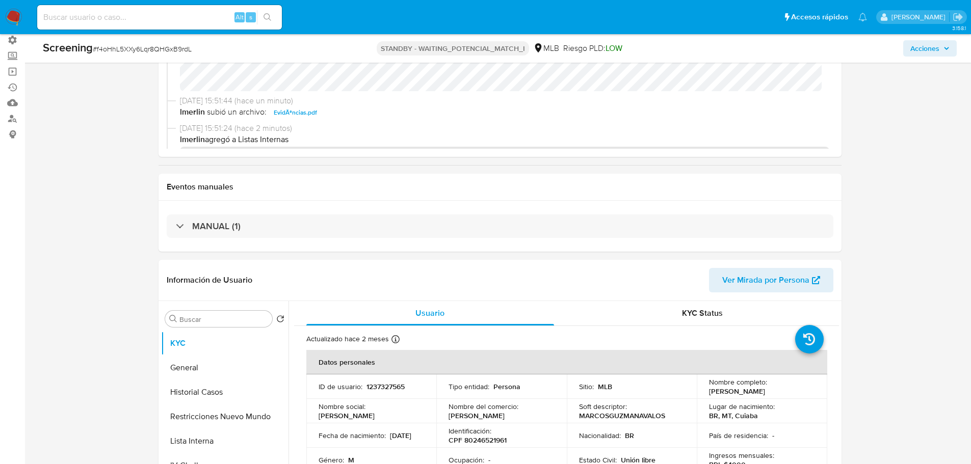
scroll to position [0, 0]
